Goal: Task Accomplishment & Management: Complete application form

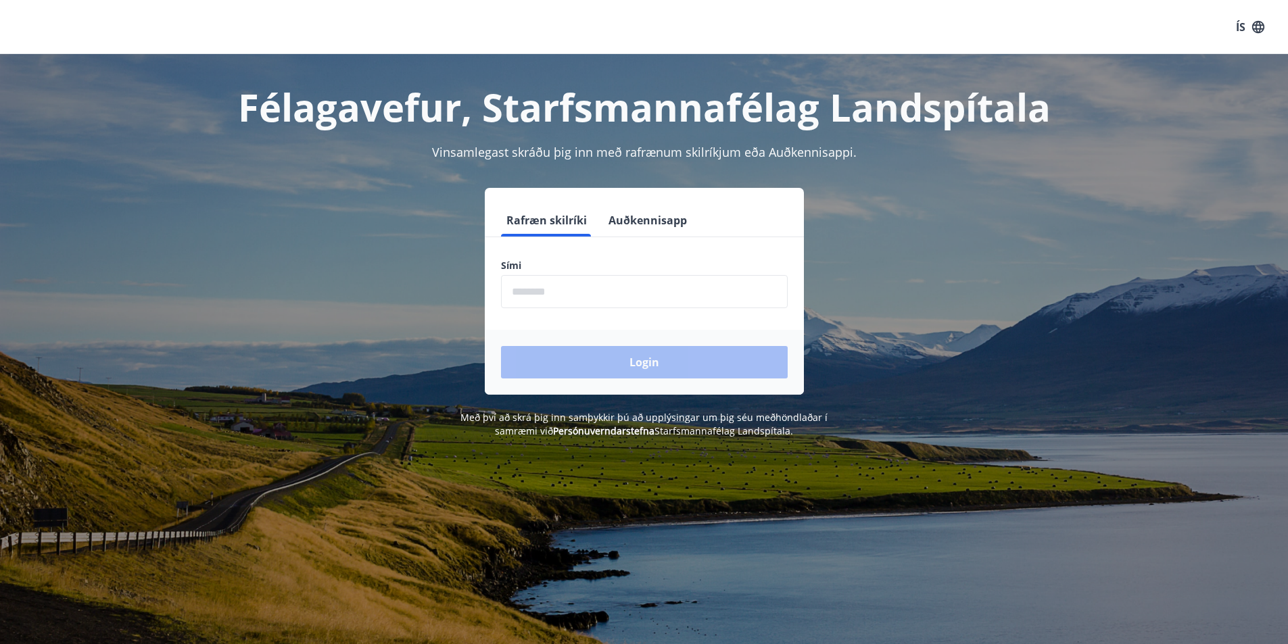
click at [629, 293] on input "phone" at bounding box center [644, 291] width 287 height 33
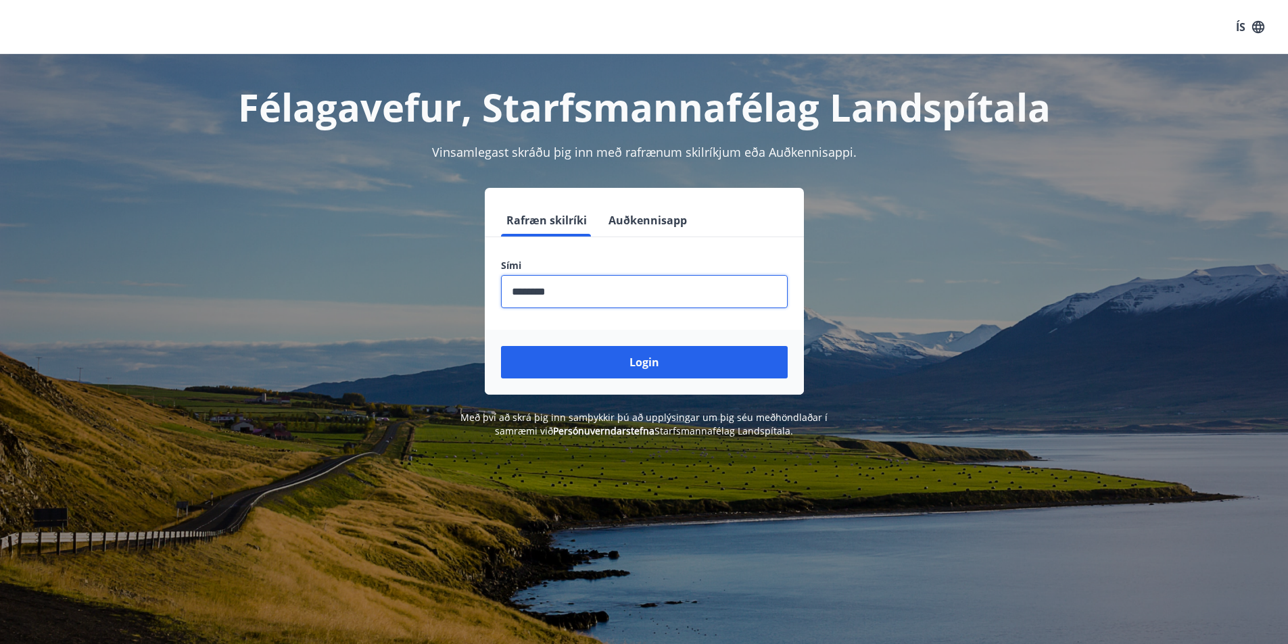
type input "********"
click at [501, 346] on button "Login" at bounding box center [644, 362] width 287 height 32
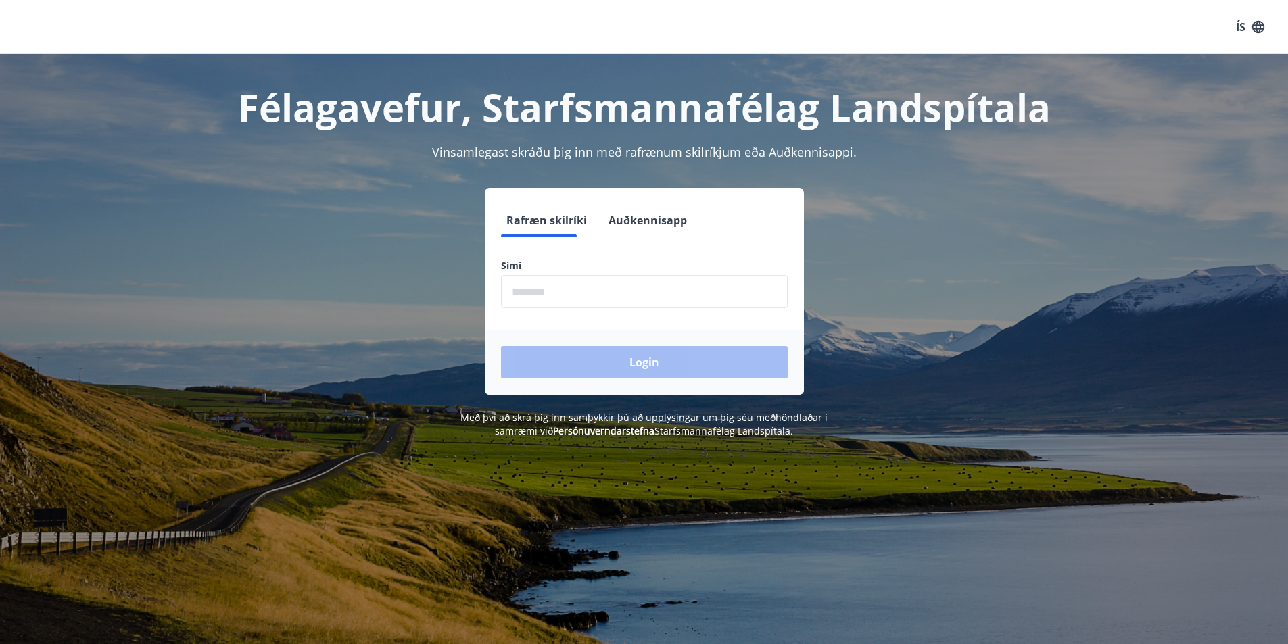
click at [592, 290] on input "phone" at bounding box center [644, 291] width 287 height 33
type input "*"
click at [626, 224] on button "Auðkennisapp" at bounding box center [647, 220] width 89 height 32
